Goal: Task Accomplishment & Management: Manage account settings

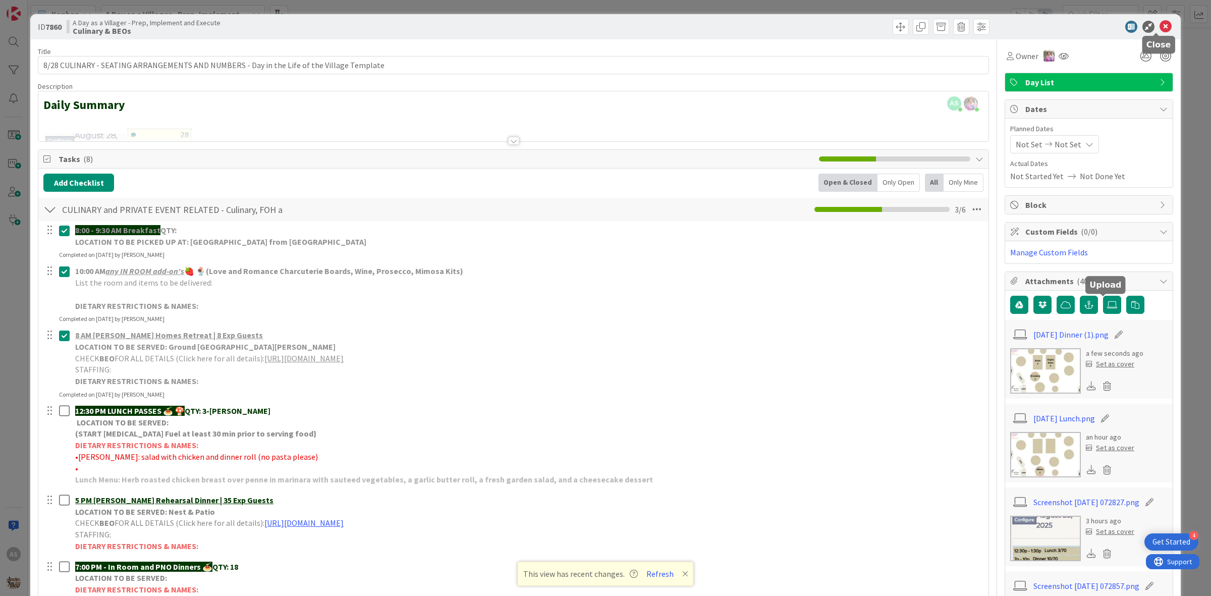
click at [1159, 23] on icon at bounding box center [1165, 27] width 12 height 12
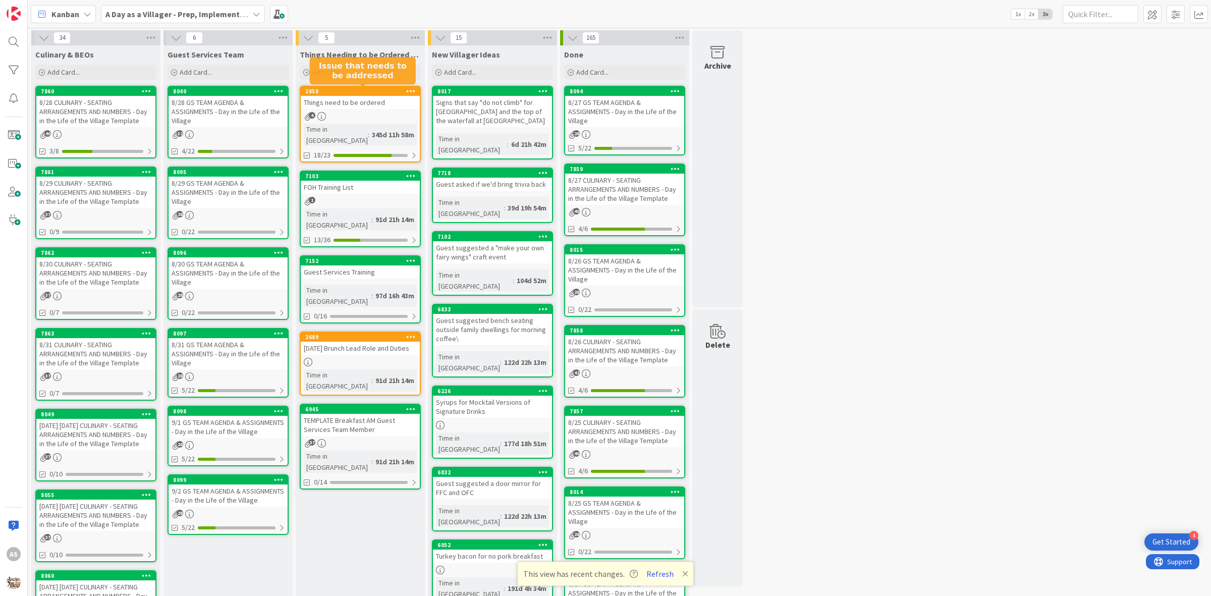
click at [315, 119] on div "4" at bounding box center [360, 116] width 119 height 9
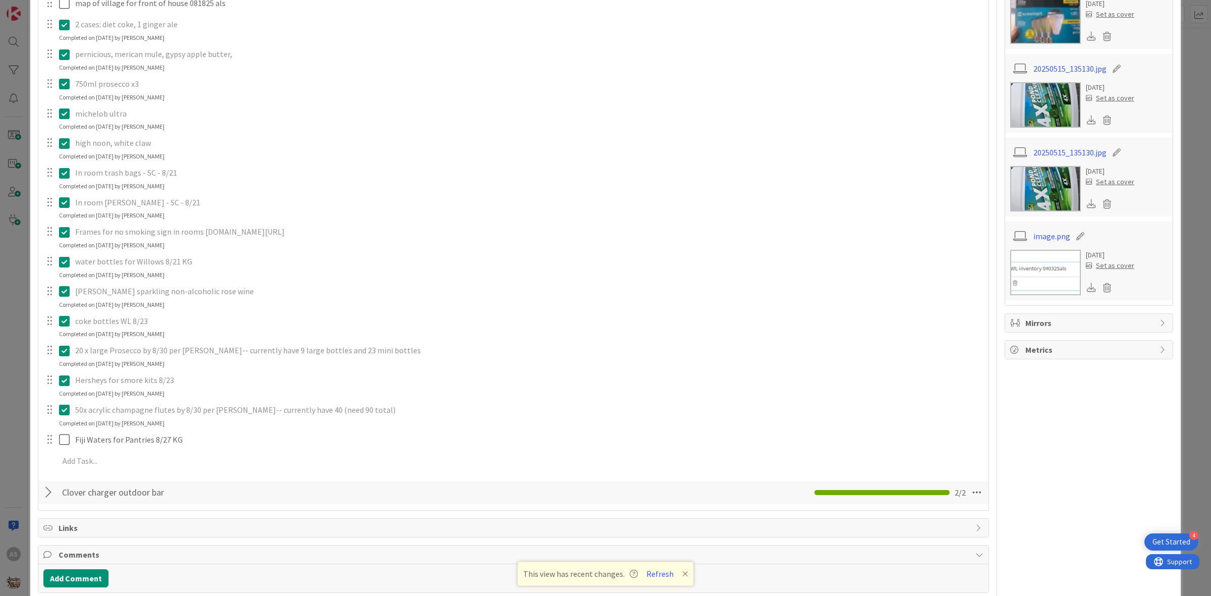
scroll to position [378, 0]
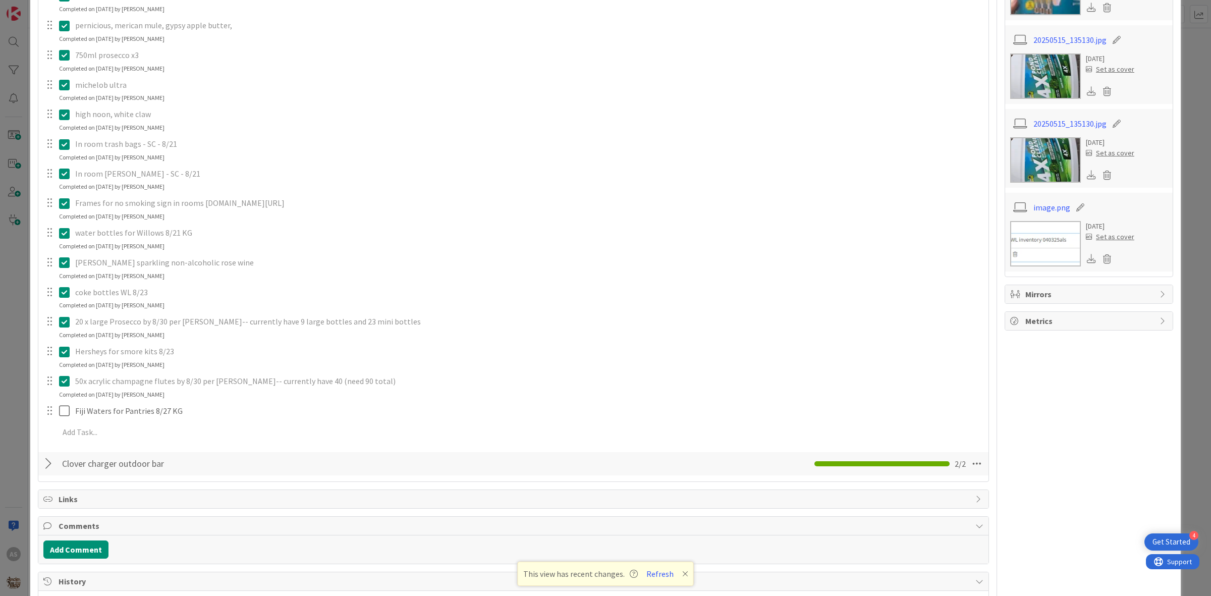
click at [65, 387] on icon at bounding box center [66, 381] width 15 height 12
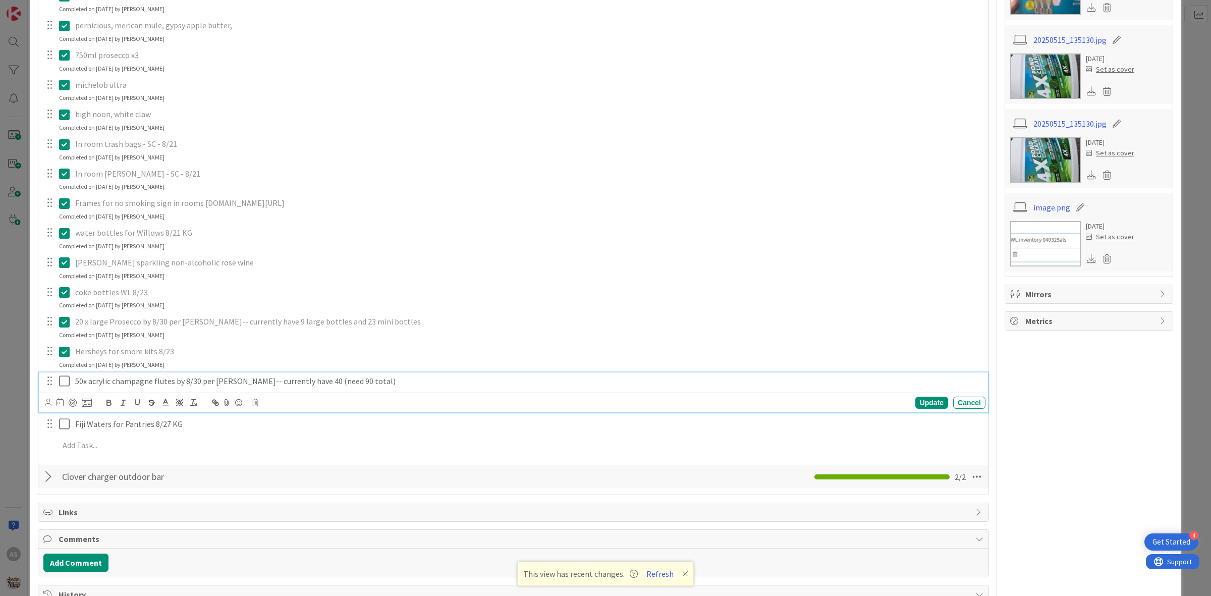
click at [251, 410] on div "Update Cancel" at bounding box center [515, 403] width 940 height 14
click at [257, 406] on icon at bounding box center [255, 402] width 6 height 7
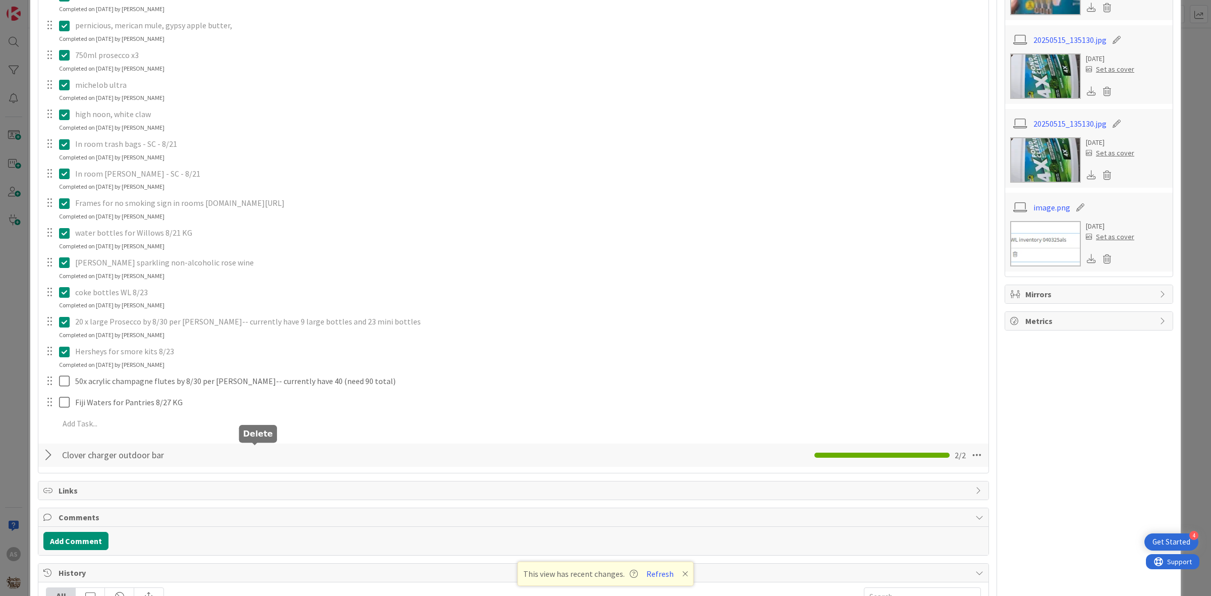
click at [282, 468] on div "Add Checklist Open & Closed Only Open All Only Mine Need to be Ordered // Check…" at bounding box center [513, 131] width 940 height 673
click at [236, 391] on div "50x acrylic champagne flutes by 8/30 per [PERSON_NAME]-- currently have 40 (nee…" at bounding box center [513, 381] width 949 height 18
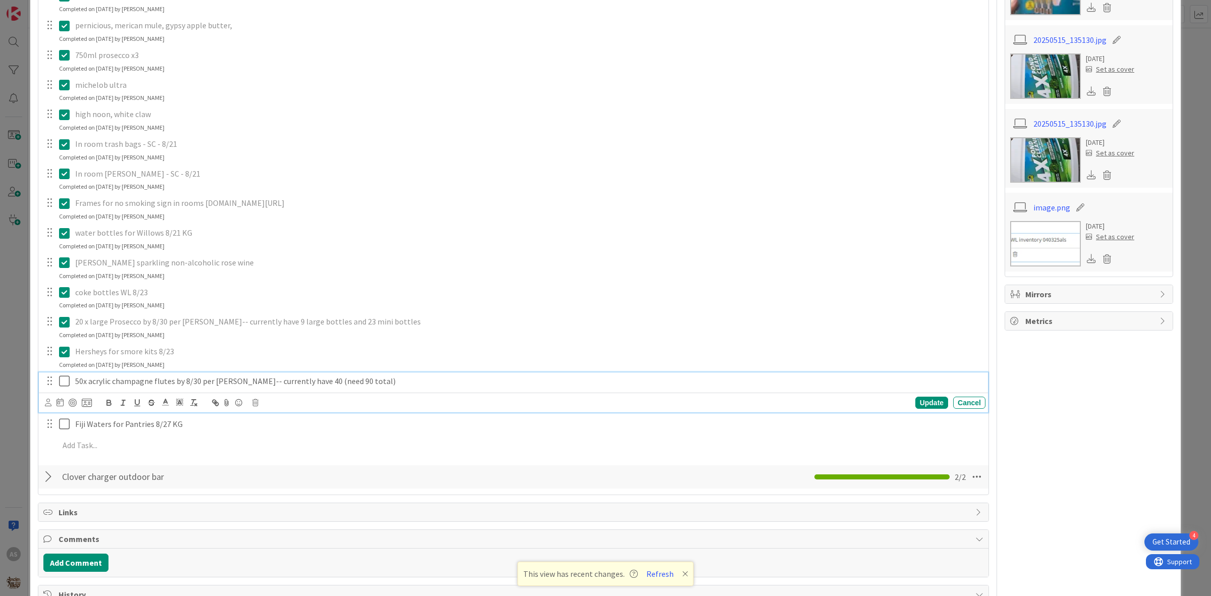
click at [240, 387] on p "50x acrylic champagne flutes by 8/30 per [PERSON_NAME]-- currently have 40 (nee…" at bounding box center [528, 381] width 906 height 12
click at [258, 410] on div "Are you sure you want to delete this task? Delete Cancel Update Cancel" at bounding box center [515, 403] width 940 height 14
click at [256, 445] on body "4 Get Started AS Kanban A Day as a Villager - Prep, Implement and Execute 1x 2x…" at bounding box center [605, 298] width 1211 height 596
click at [258, 387] on p "50x acrylic champagne flutes by 8/30 per [PERSON_NAME]-- currently have 40 (nee…" at bounding box center [528, 381] width 906 height 12
click at [256, 406] on icon at bounding box center [255, 402] width 6 height 7
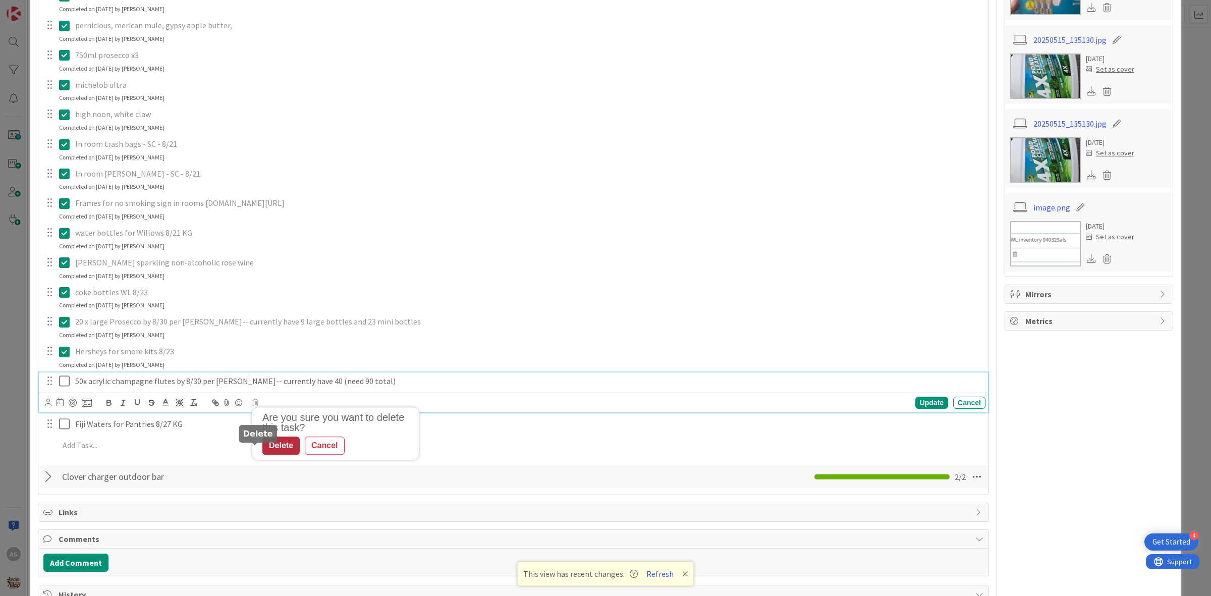
click at [279, 455] on div "Delete" at bounding box center [280, 445] width 37 height 18
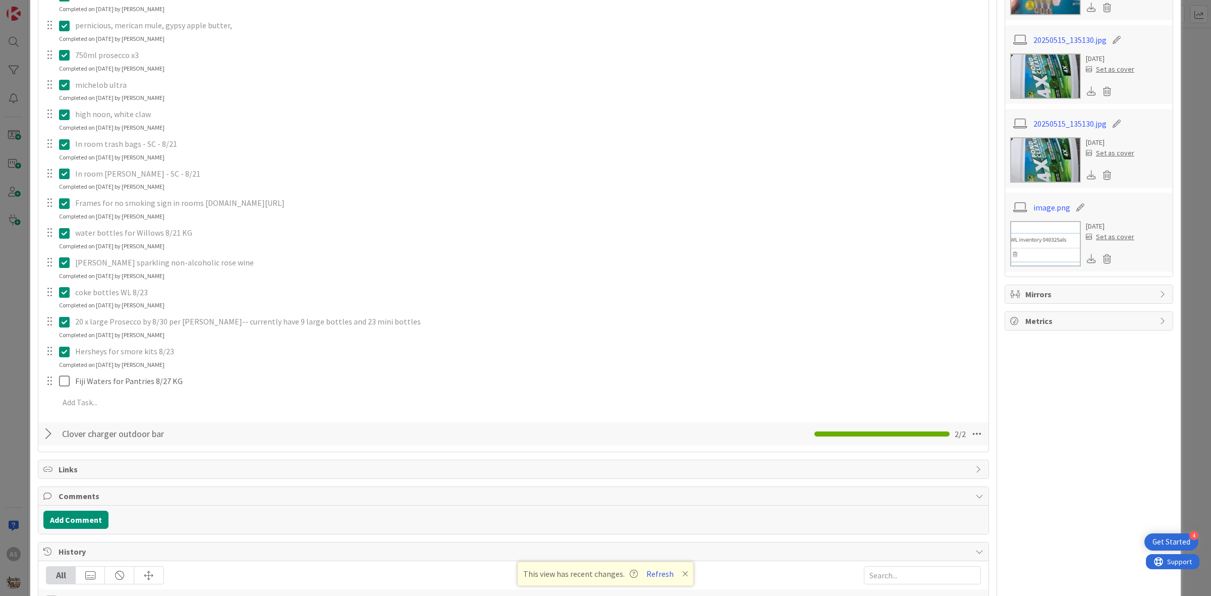
click at [69, 358] on icon at bounding box center [66, 352] width 15 height 12
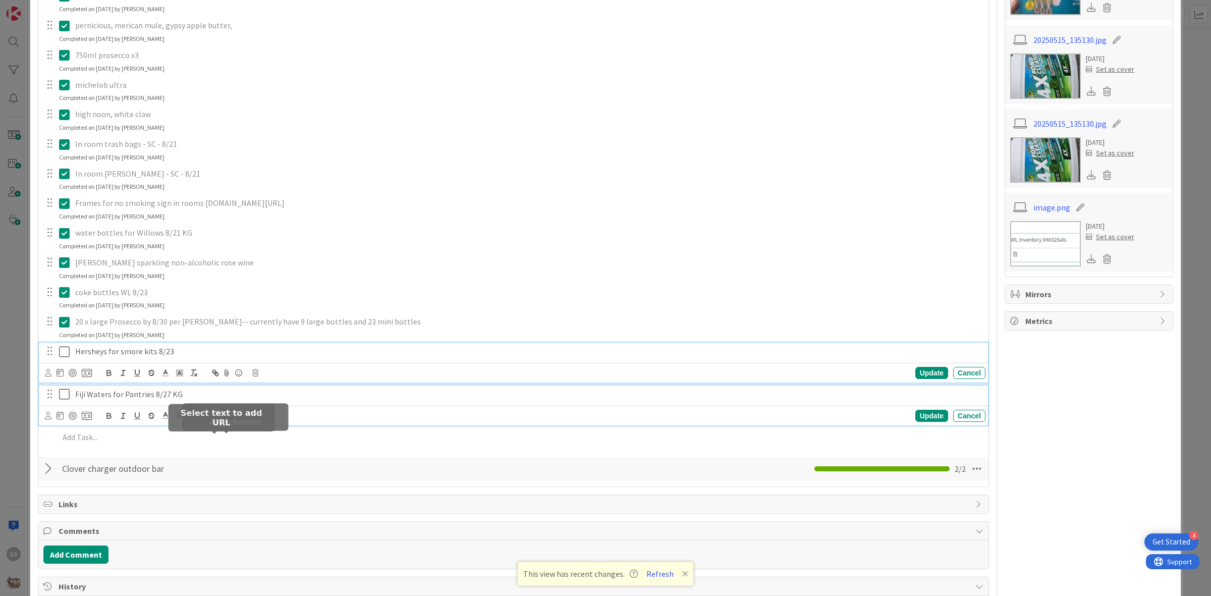
click at [188, 357] on p "Hersheys for smore kits 8/23" at bounding box center [528, 352] width 906 height 12
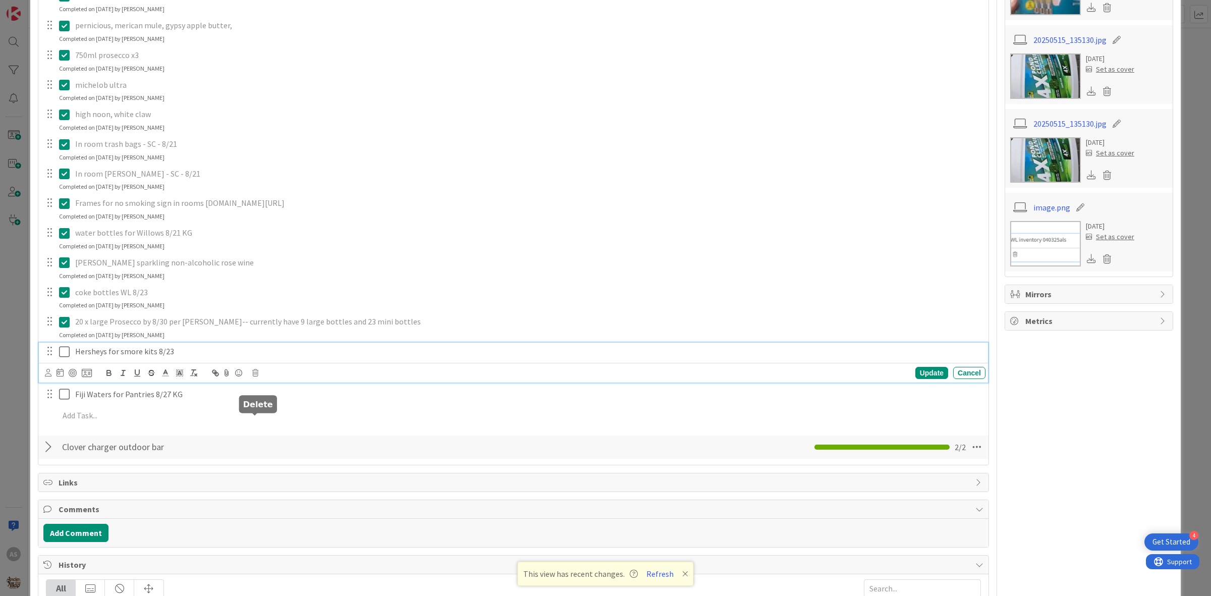
click at [256, 376] on icon at bounding box center [255, 372] width 6 height 7
click at [273, 425] on div "Delete" at bounding box center [280, 416] width 37 height 18
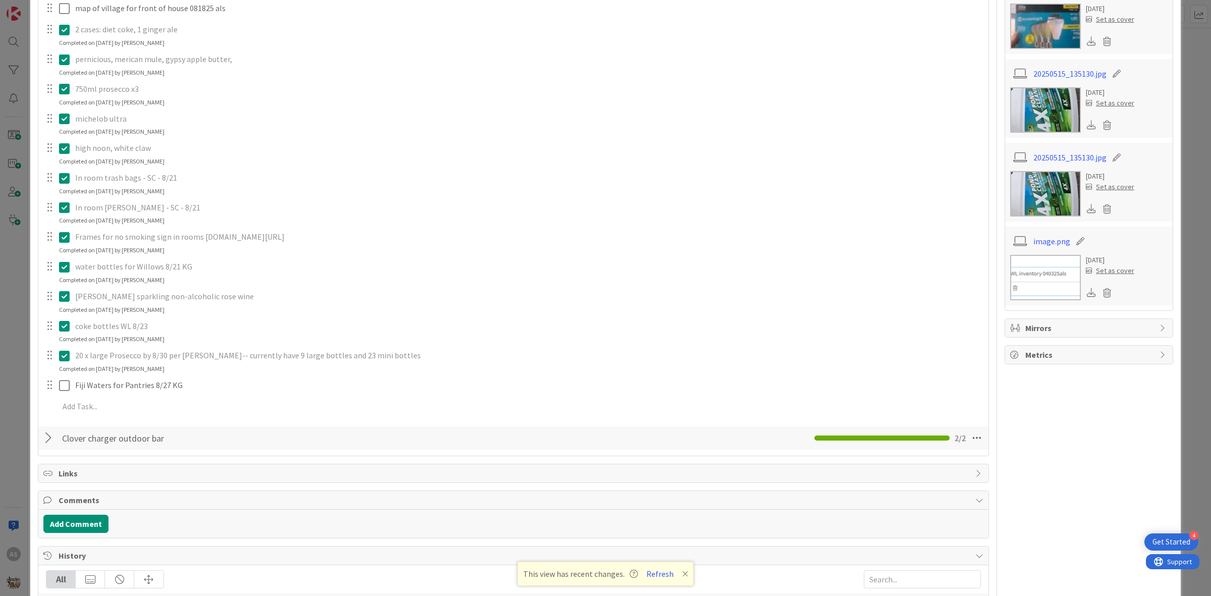
scroll to position [315, 0]
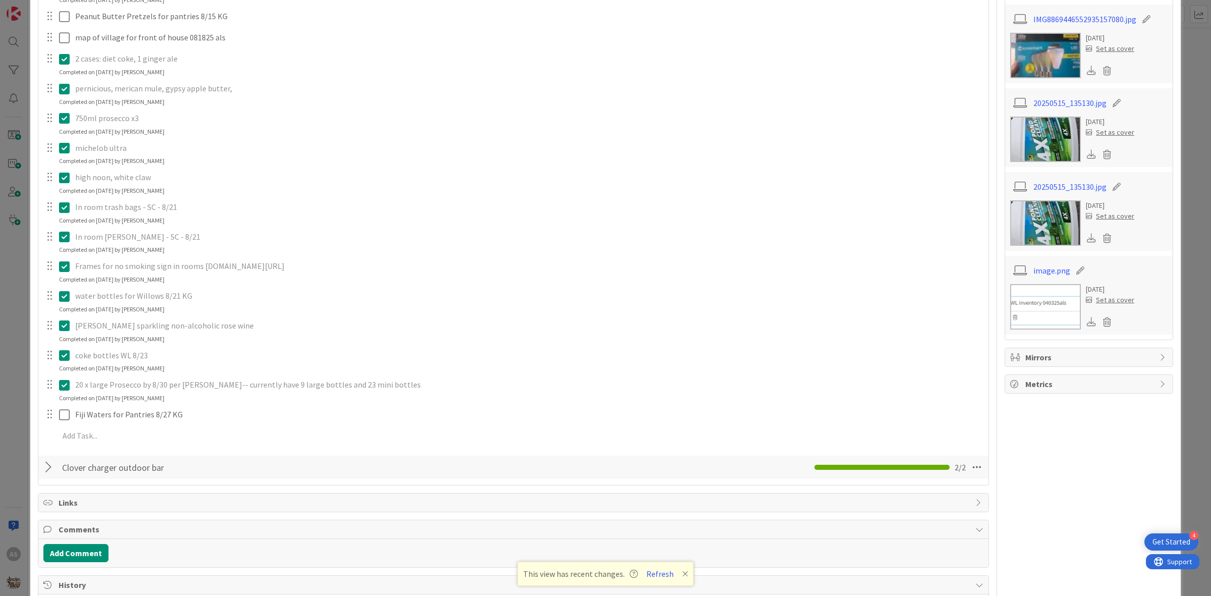
click at [70, 394] on div "20 x large Prosecco by 8/30 per [PERSON_NAME]-- currently have 9 large bottles …" at bounding box center [514, 385] width 942 height 18
click at [66, 391] on icon at bounding box center [66, 385] width 15 height 12
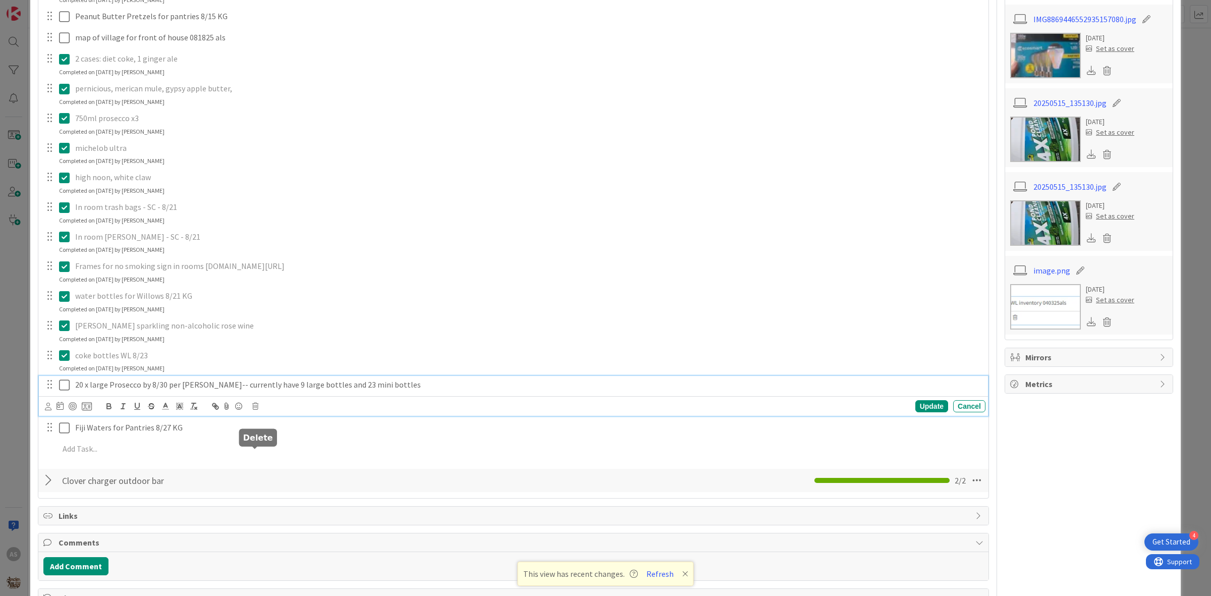
click at [252, 410] on icon at bounding box center [255, 406] width 6 height 7
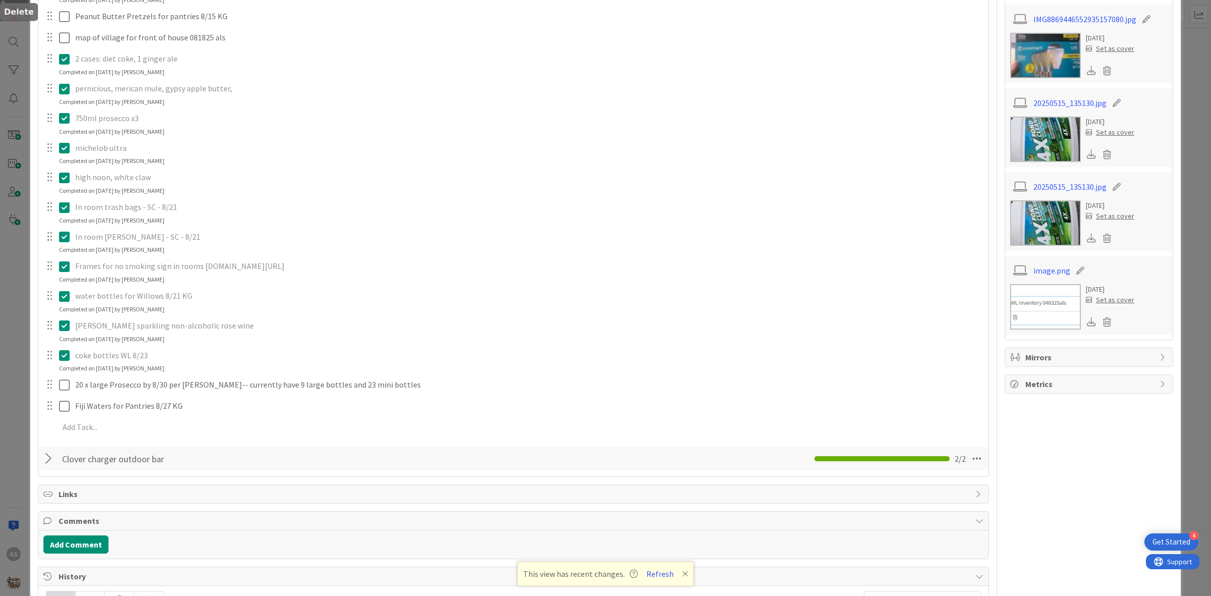
click at [268, 471] on div "Add Checklist Open & Closed Only Open All Only Mine Need to be Ordered // Check…" at bounding box center [513, 164] width 940 height 613
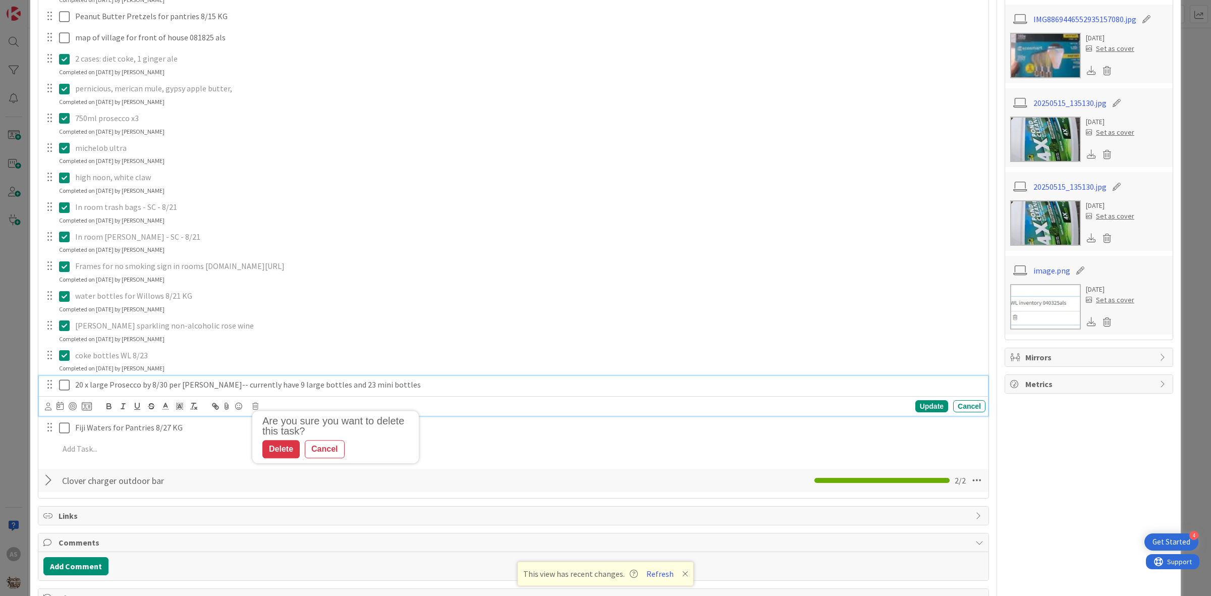
click at [251, 391] on p "20 x large Prosecco by 8/30 per [PERSON_NAME]-- currently have 9 large bottles …" at bounding box center [528, 385] width 906 height 12
click at [257, 410] on icon at bounding box center [255, 406] width 6 height 7
click at [281, 458] on div "Delete" at bounding box center [280, 449] width 37 height 18
